Goal: Information Seeking & Learning: Learn about a topic

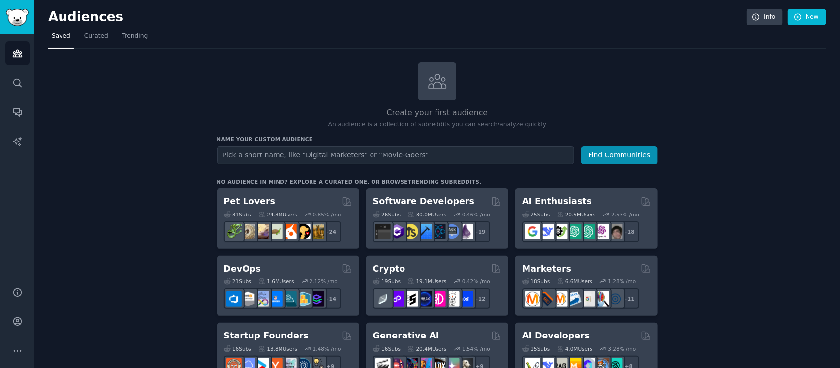
click at [365, 158] on input "text" at bounding box center [395, 155] width 357 height 18
type input "Features missing"
click at [622, 158] on button "Find Communities" at bounding box center [619, 155] width 77 height 18
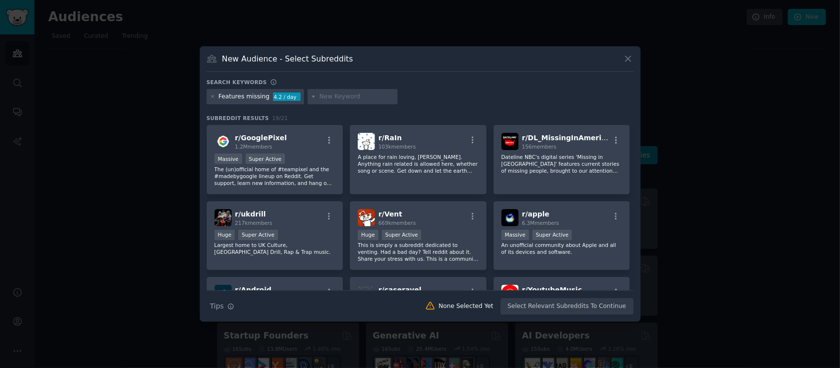
click at [623, 58] on button at bounding box center [628, 58] width 11 height 11
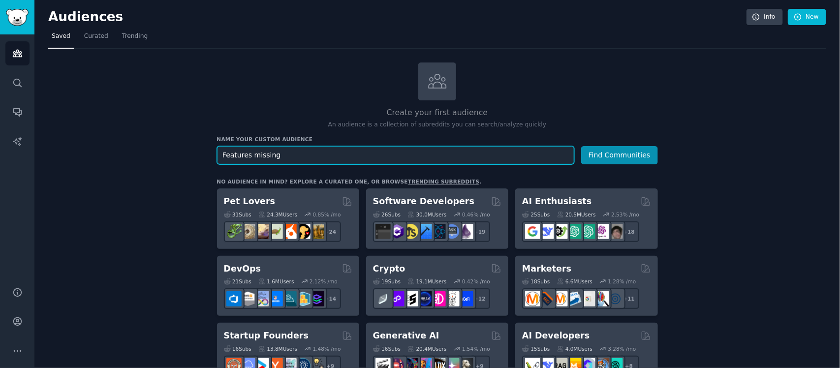
click at [311, 159] on input "Features missing" at bounding box center [395, 155] width 357 height 18
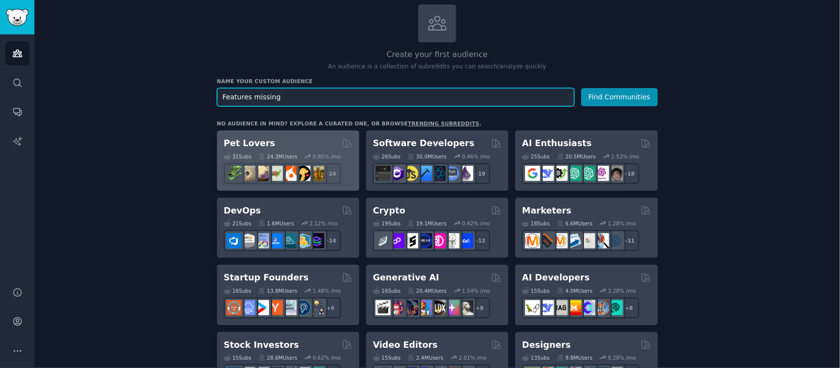
scroll to position [62, 0]
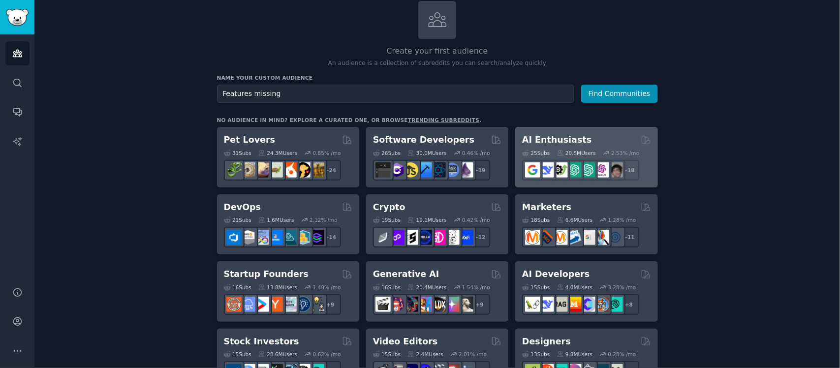
click at [566, 138] on h2 "AI Enthusiasts" at bounding box center [556, 140] width 69 height 12
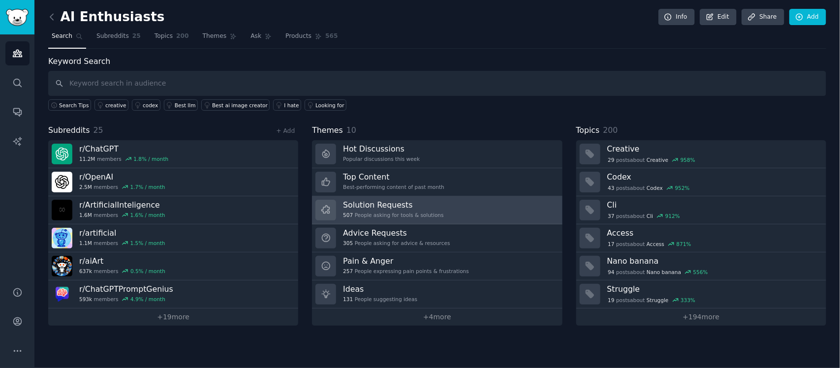
click at [438, 210] on link "Solution Requests 507 People asking for tools & solutions" at bounding box center [437, 210] width 250 height 28
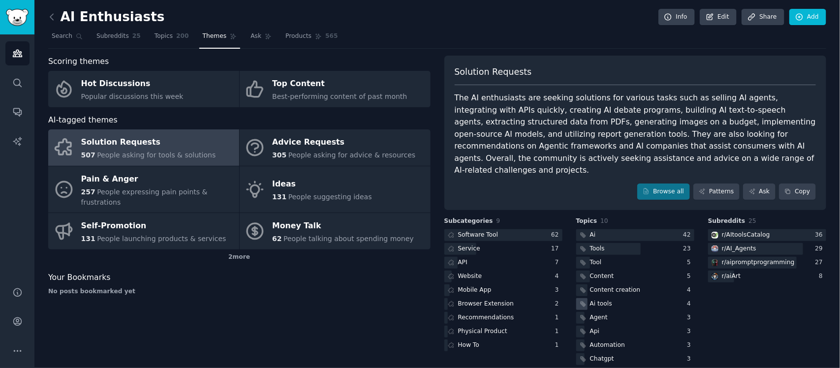
click at [643, 298] on div "Ai tools" at bounding box center [635, 304] width 118 height 12
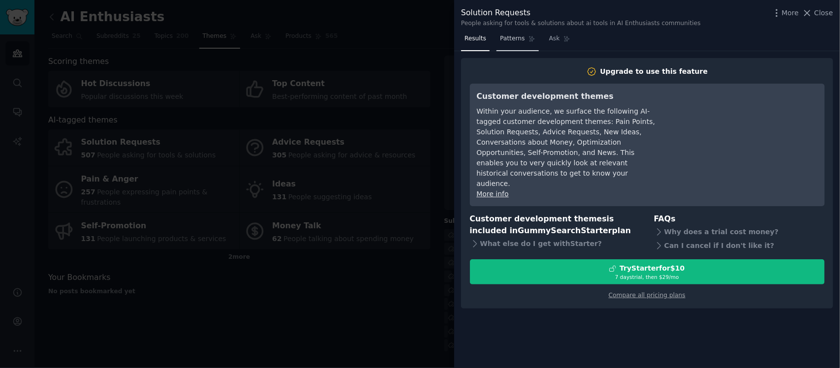
click at [513, 31] on link "Patterns" at bounding box center [518, 41] width 42 height 20
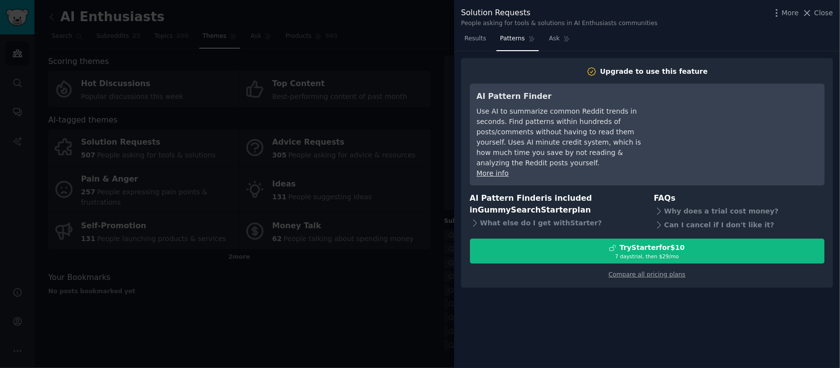
click at [349, 300] on div at bounding box center [420, 184] width 840 height 368
